Goal: Task Accomplishment & Management: Complete application form

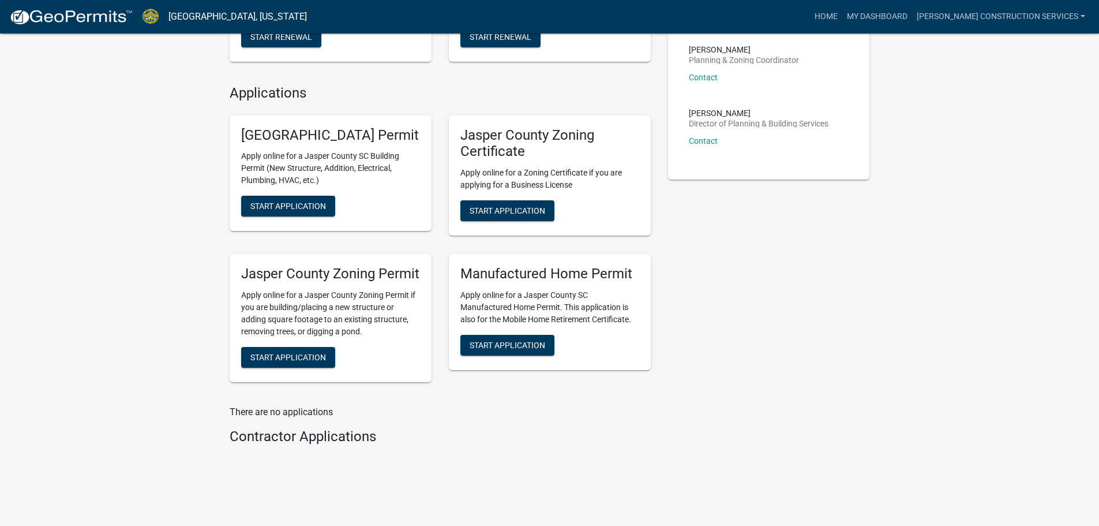
scroll to position [434, 0]
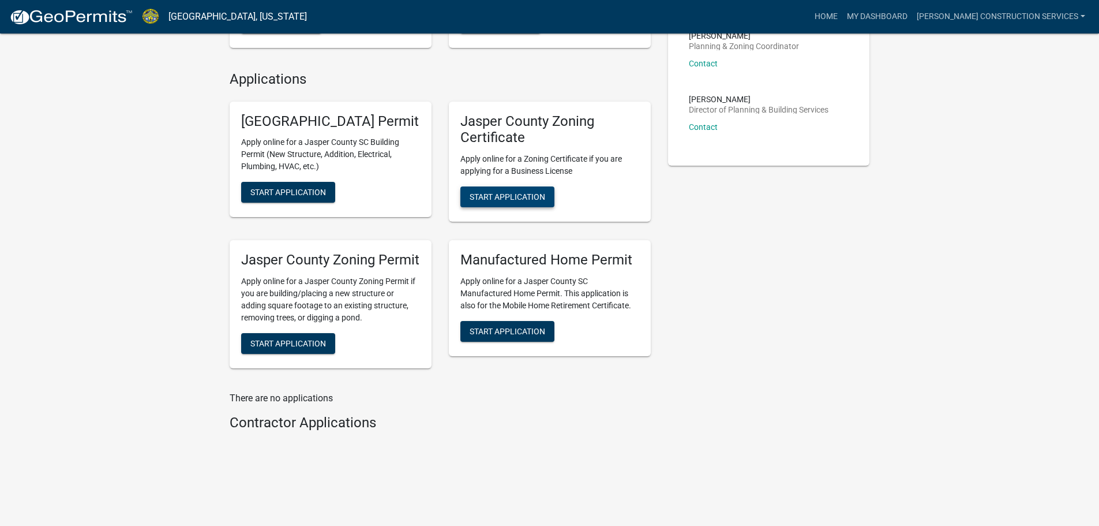
click at [507, 192] on span "Start Application" at bounding box center [508, 196] width 76 height 9
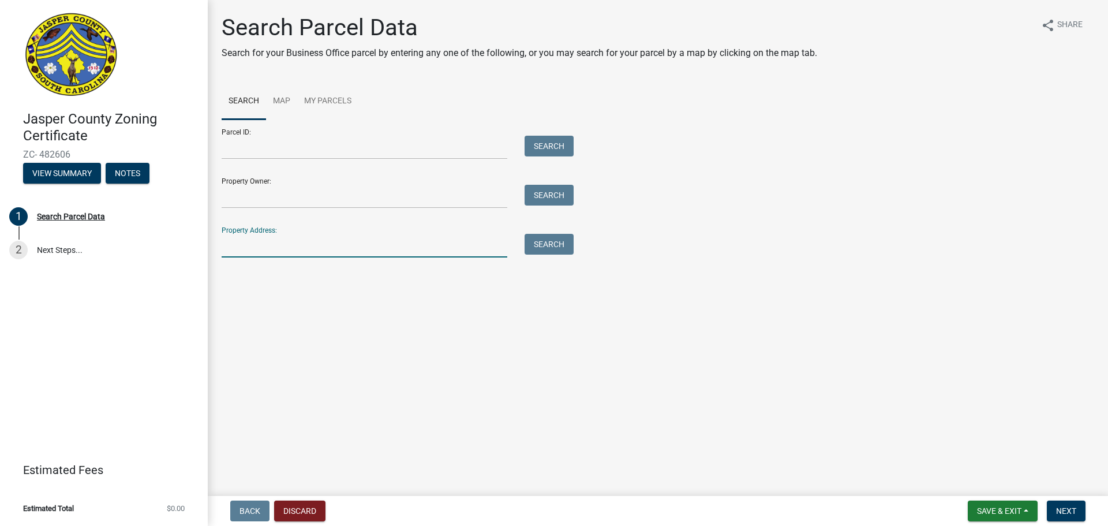
click at [248, 250] on input "Property Address:" at bounding box center [365, 246] width 286 height 24
click at [556, 247] on button "Search" at bounding box center [548, 244] width 49 height 21
click at [298, 246] on input "1363 honey hill r" at bounding box center [365, 246] width 286 height 24
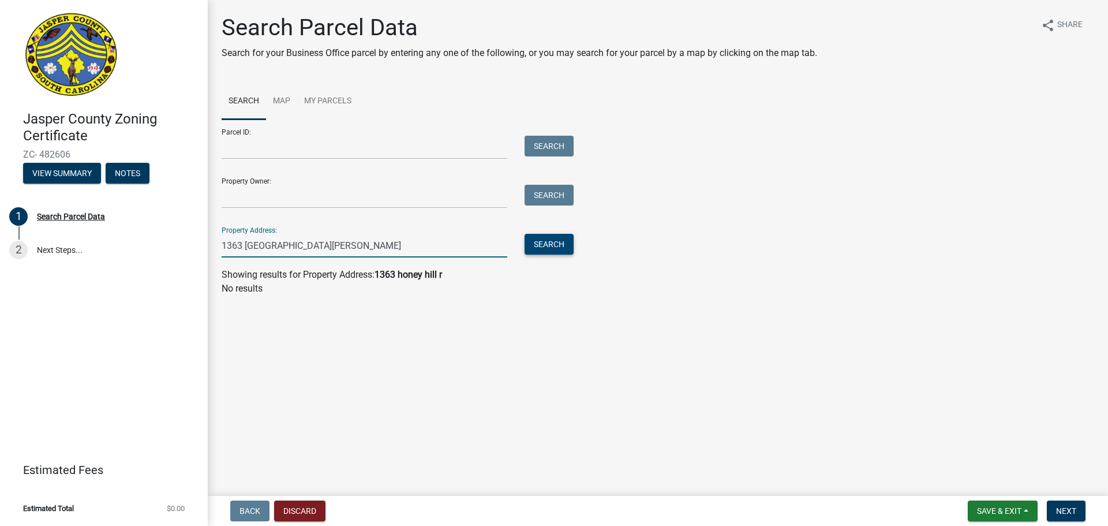
click at [561, 245] on button "Search" at bounding box center [548, 244] width 49 height 21
click at [342, 239] on input "1363 [GEOGRAPHIC_DATA][PERSON_NAME]" at bounding box center [365, 246] width 286 height 24
type input "1363 [GEOGRAPHIC_DATA]"
drag, startPoint x: 316, startPoint y: 248, endPoint x: 174, endPoint y: 246, distance: 142.5
click at [174, 246] on div "Jasper County Zoning Certificate ZC- 482606 View Summary Notes 1 Search Parcel …" at bounding box center [554, 263] width 1108 height 526
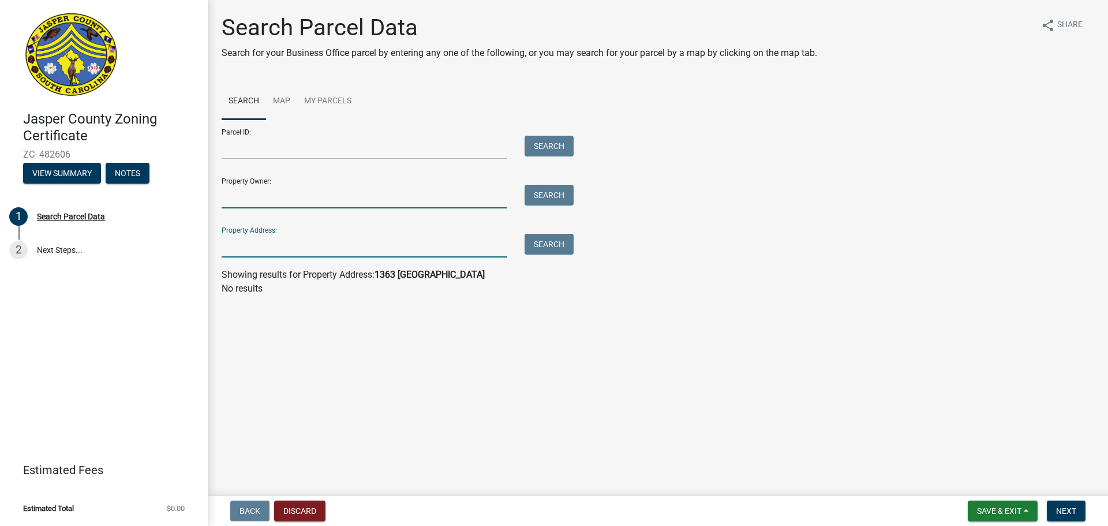
click at [310, 201] on input "Property Owner:" at bounding box center [365, 197] width 286 height 24
type input "[PERSON_NAME]"
click at [544, 197] on button "Search" at bounding box center [548, 195] width 49 height 21
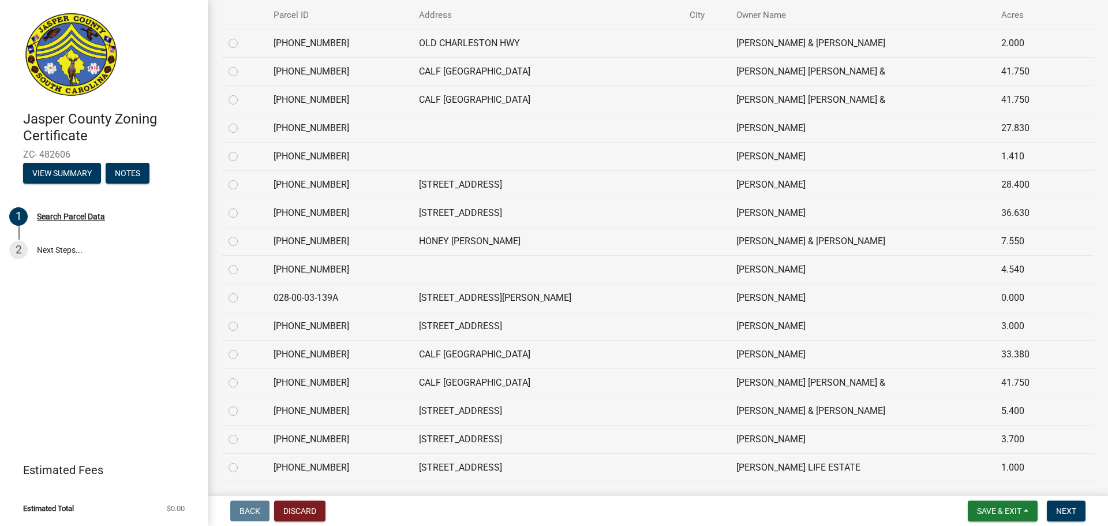
scroll to position [222, 0]
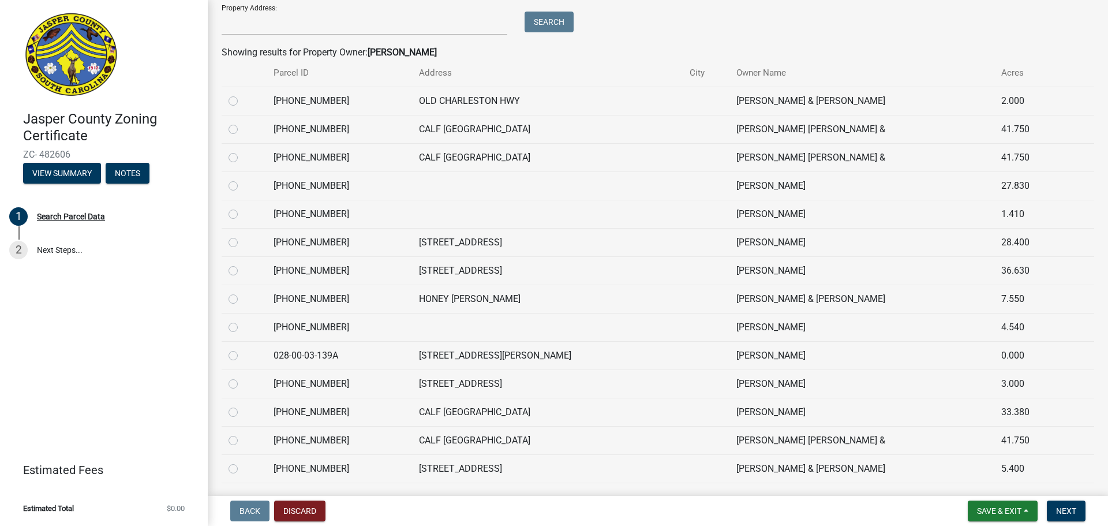
click at [242, 207] on label at bounding box center [242, 207] width 0 height 0
click at [242, 215] on input "radio" at bounding box center [246, 211] width 8 height 8
radio input "true"
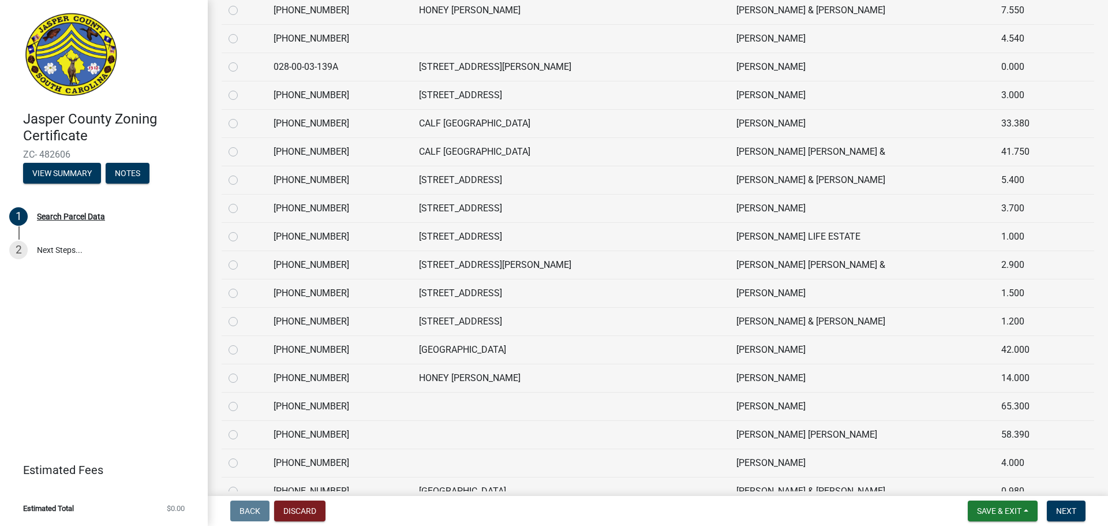
scroll to position [338, 0]
